Goal: Task Accomplishment & Management: Manage account settings

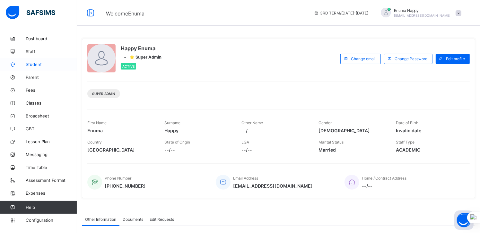
click at [33, 64] on span "Student" at bounding box center [51, 64] width 51 height 5
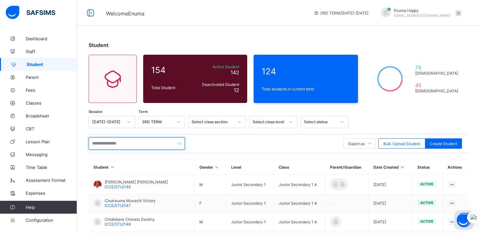
click at [123, 144] on input "text" at bounding box center [137, 143] width 96 height 12
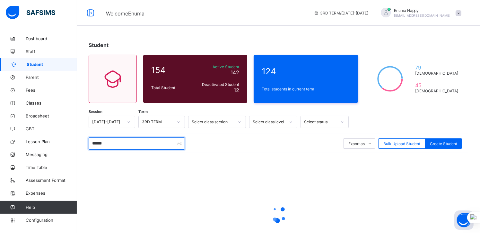
type input "******"
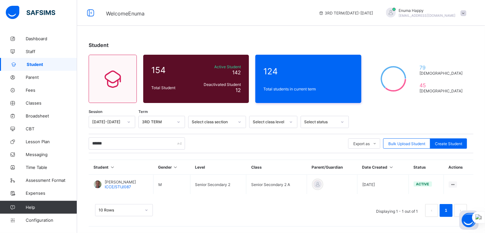
click at [226, 141] on div "****** Export as Pdf Report Excel Report Excel Report (LMS) Bulk Upload Student…" at bounding box center [281, 143] width 385 height 12
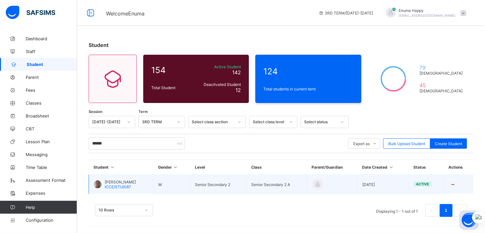
click at [134, 180] on span "Agumba Ugochukwu Samuel" at bounding box center [120, 181] width 31 height 5
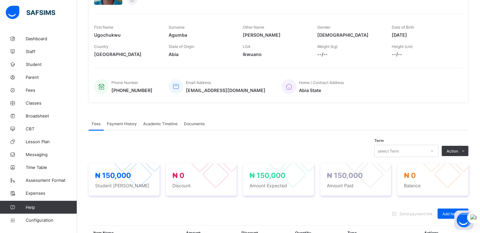
scroll to position [82, 0]
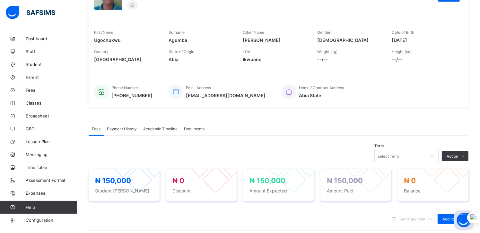
click at [156, 129] on span "Academic Timeline" at bounding box center [160, 128] width 34 height 5
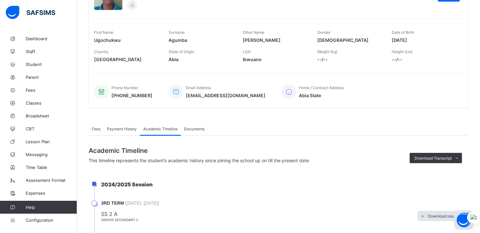
scroll to position [182, 0]
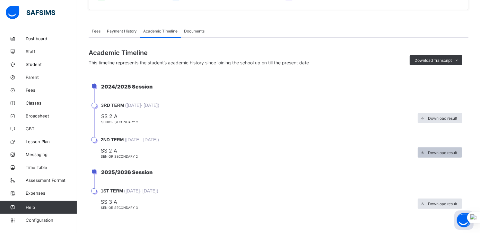
click at [439, 150] on span "Download result" at bounding box center [442, 152] width 29 height 5
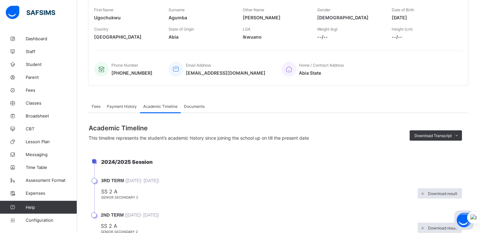
scroll to position [104, 0]
click at [114, 105] on span "Payment History" at bounding box center [122, 106] width 30 height 5
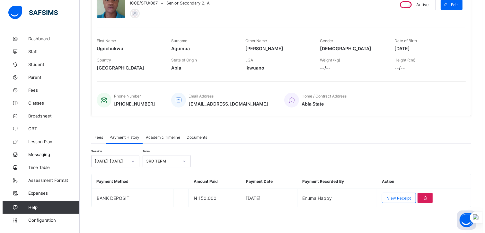
scroll to position [73, 0]
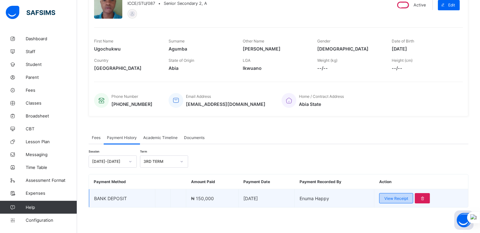
click at [396, 197] on span "View Receipt" at bounding box center [397, 198] width 24 height 5
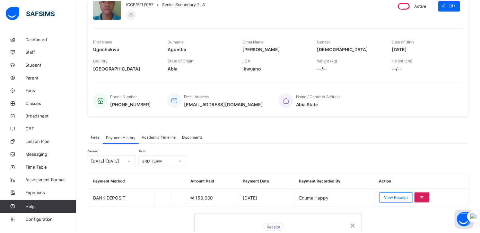
scroll to position [0, 0]
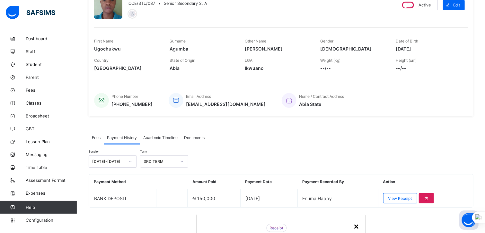
click at [353, 220] on div "×" at bounding box center [356, 225] width 6 height 11
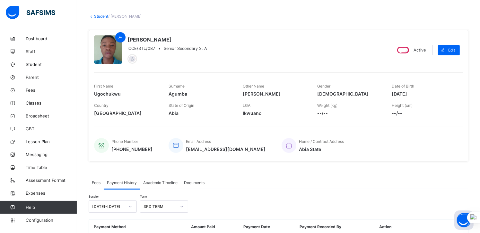
scroll to position [73, 0]
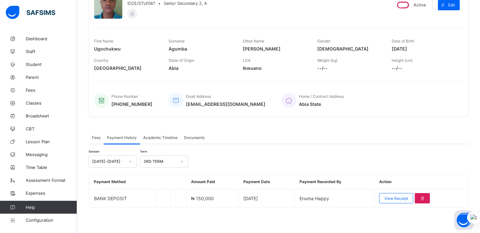
click at [161, 136] on span "Academic Timeline" at bounding box center [160, 137] width 34 height 5
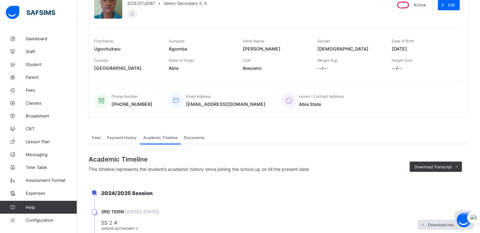
scroll to position [182, 0]
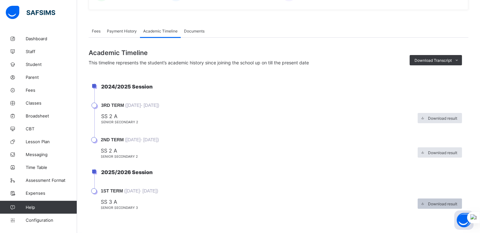
click at [437, 202] on span "Download result" at bounding box center [442, 203] width 29 height 5
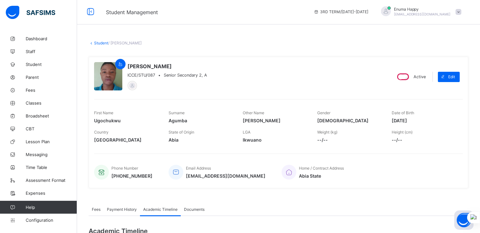
scroll to position [0, 0]
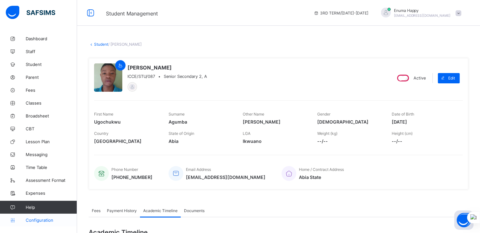
click at [30, 221] on span "Configuration" at bounding box center [51, 219] width 51 height 5
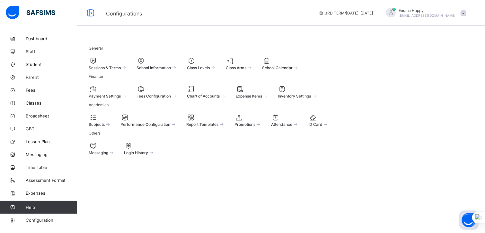
click at [89, 65] on span at bounding box center [89, 65] width 0 height 0
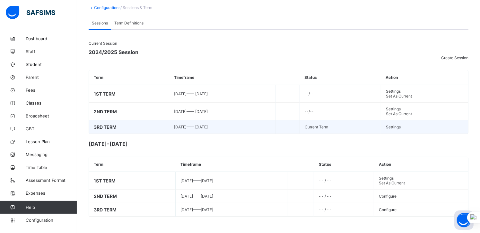
scroll to position [80, 0]
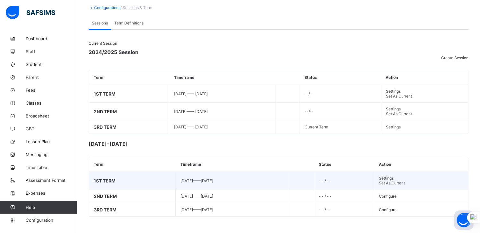
click at [381, 180] on span "Set As Current" at bounding box center [392, 182] width 26 height 5
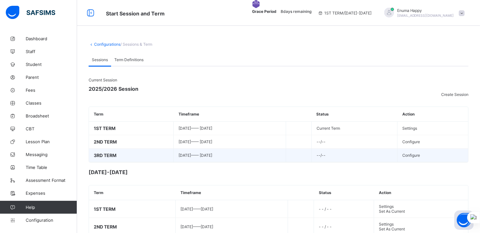
scroll to position [86, 0]
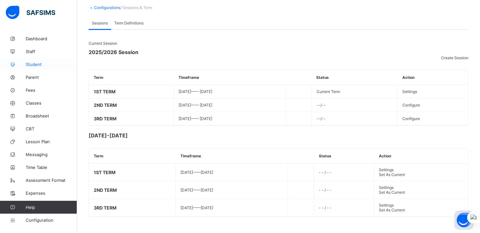
click at [32, 63] on span "Student" at bounding box center [51, 64] width 51 height 5
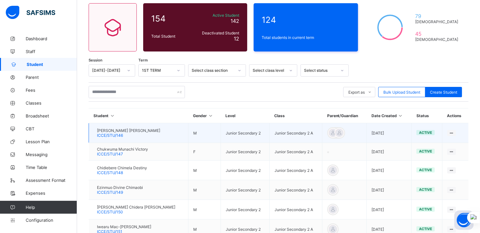
scroll to position [86, 0]
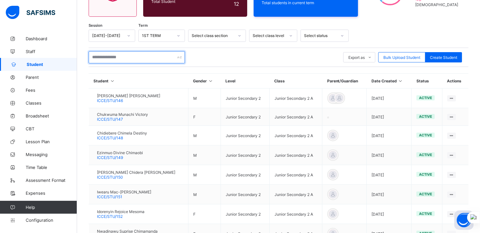
click at [109, 55] on input "text" at bounding box center [137, 57] width 96 height 12
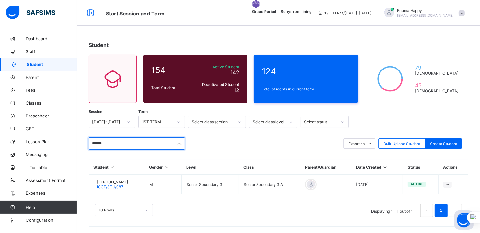
scroll to position [0, 0]
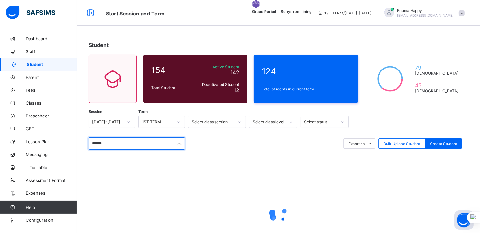
type input "******"
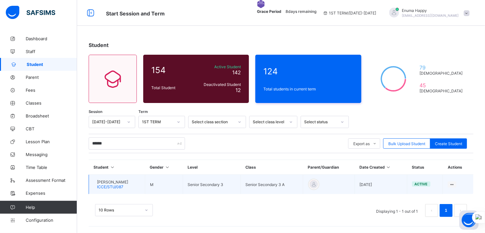
click at [123, 181] on span "Agumba Ugochukwu Samuel" at bounding box center [112, 181] width 31 height 5
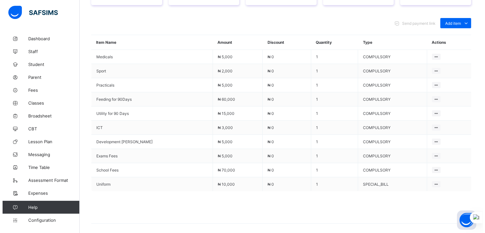
scroll to position [274, 0]
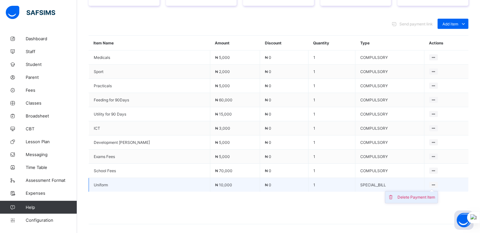
click at [403, 199] on div "Delete Payment Item" at bounding box center [417, 197] width 38 height 6
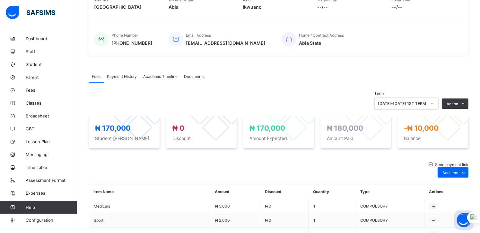
scroll to position [131, 0]
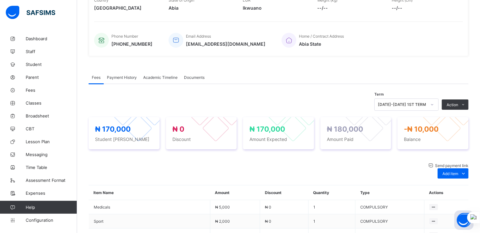
click at [120, 78] on span "Payment History" at bounding box center [122, 77] width 30 height 5
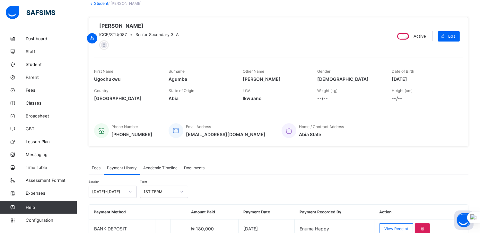
scroll to position [73, 0]
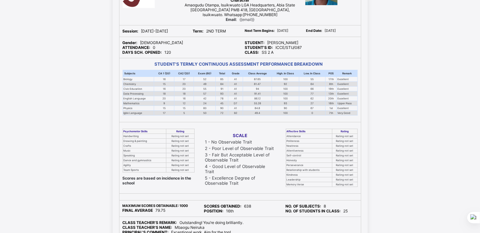
scroll to position [78, 0]
